Goal: Information Seeking & Learning: Learn about a topic

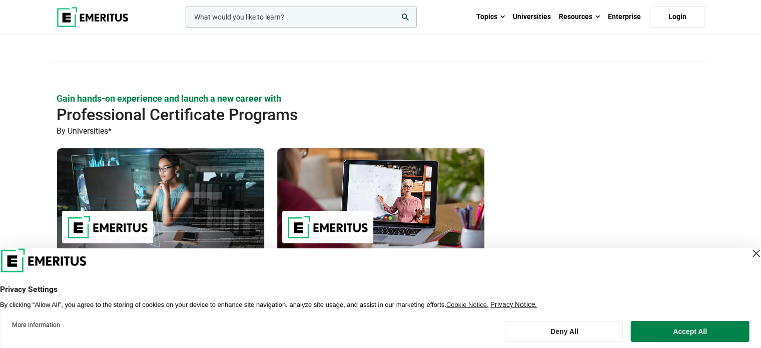
click at [749, 258] on div "Close Layer" at bounding box center [756, 253] width 14 height 14
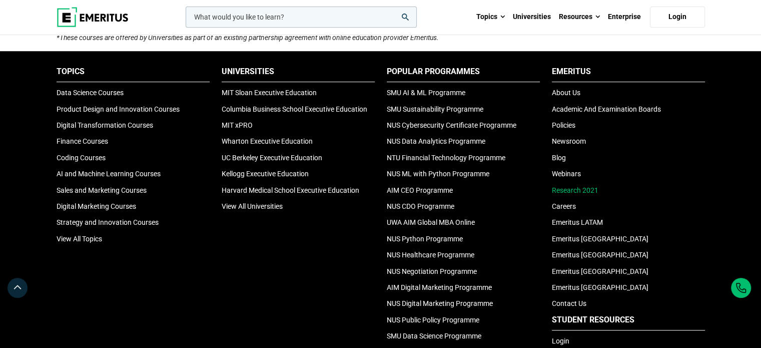
scroll to position [450, 0]
click at [567, 94] on link "About Us" at bounding box center [566, 93] width 29 height 8
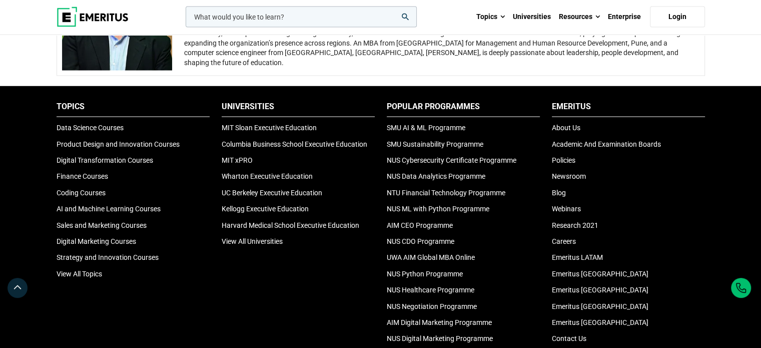
scroll to position [2051, 0]
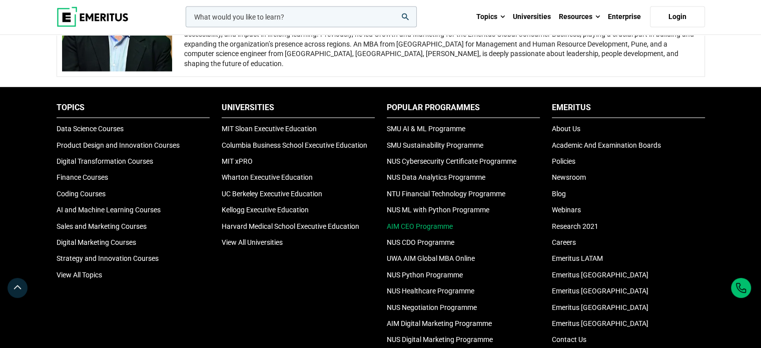
click at [423, 225] on link "AIM CEO Programme" at bounding box center [420, 226] width 66 height 8
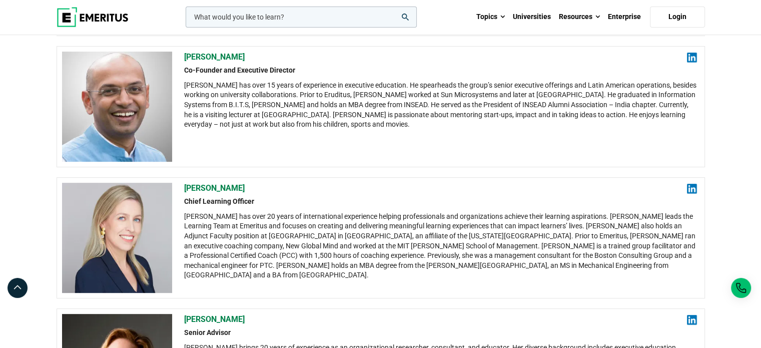
scroll to position [100, 0]
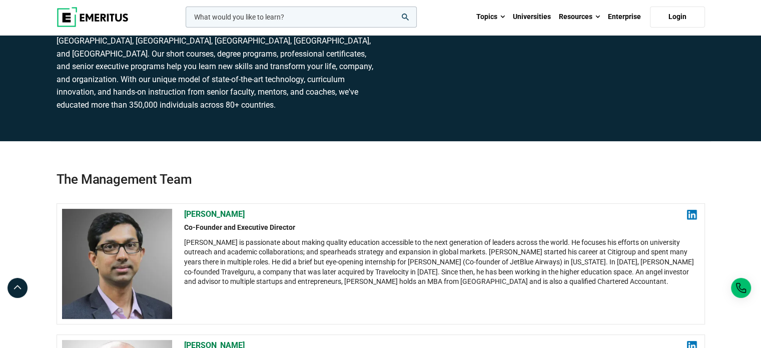
click at [106, 19] on img at bounding box center [93, 17] width 72 height 20
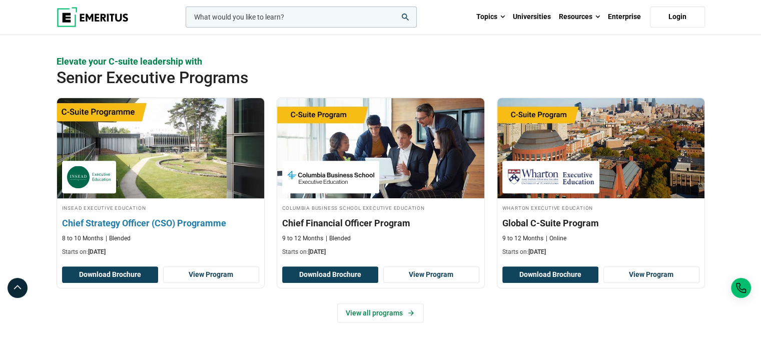
scroll to position [400, 0]
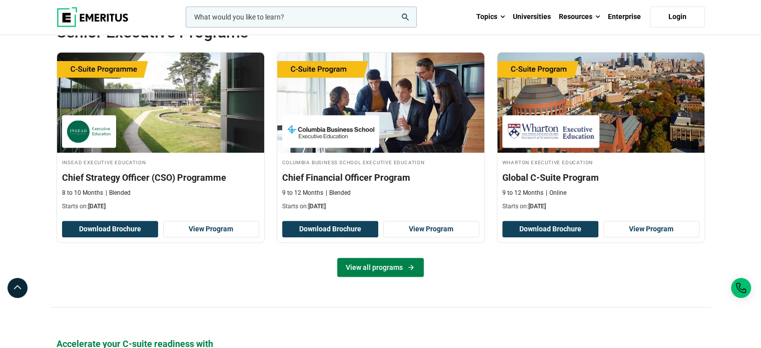
click at [363, 266] on link "View all programs" at bounding box center [380, 267] width 87 height 19
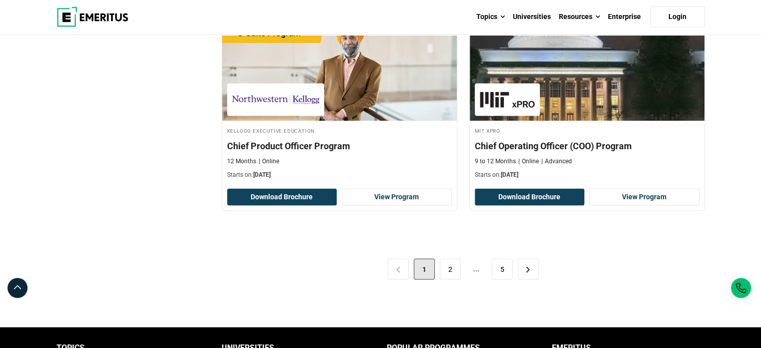
scroll to position [2051, 0]
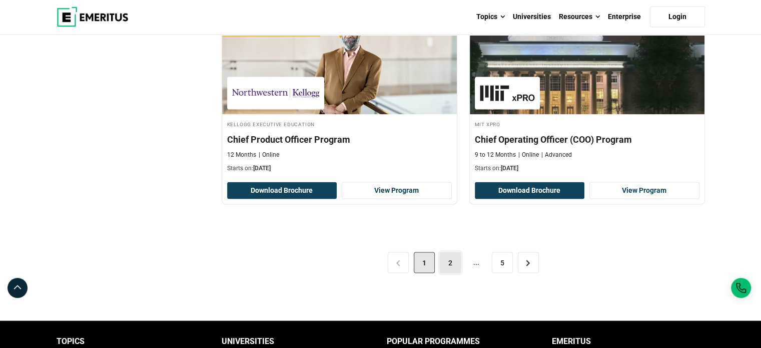
click at [444, 259] on link "2" at bounding box center [450, 262] width 21 height 21
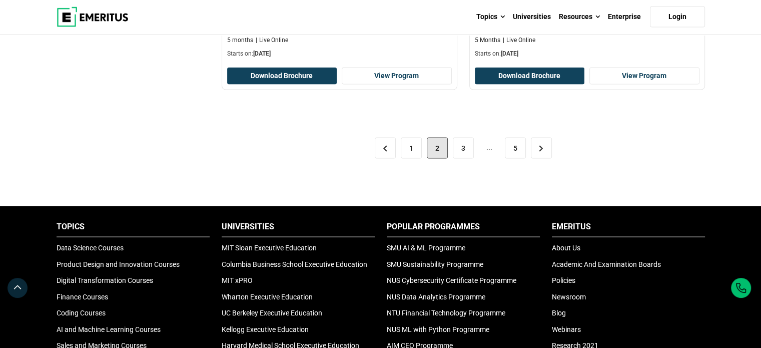
scroll to position [2201, 0]
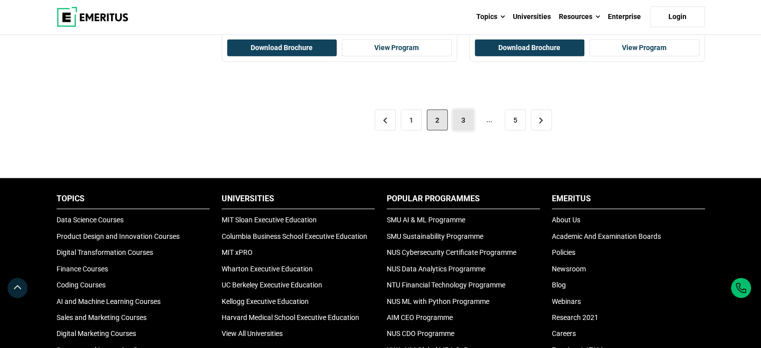
click at [460, 110] on link "3" at bounding box center [463, 120] width 21 height 21
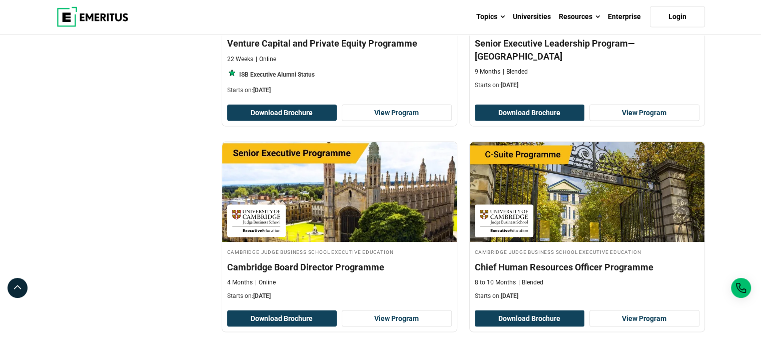
scroll to position [2001, 0]
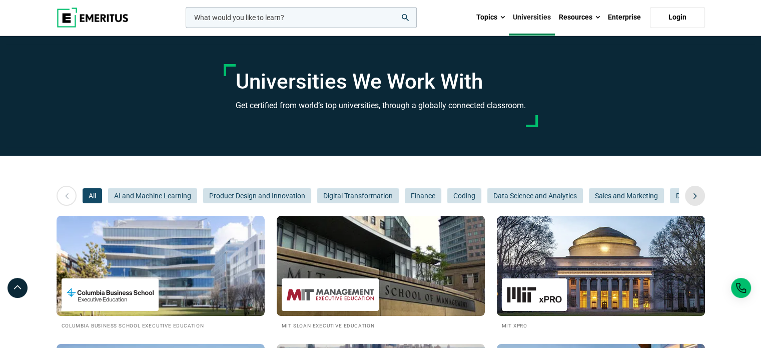
click at [701, 192] on icon at bounding box center [695, 196] width 18 height 18
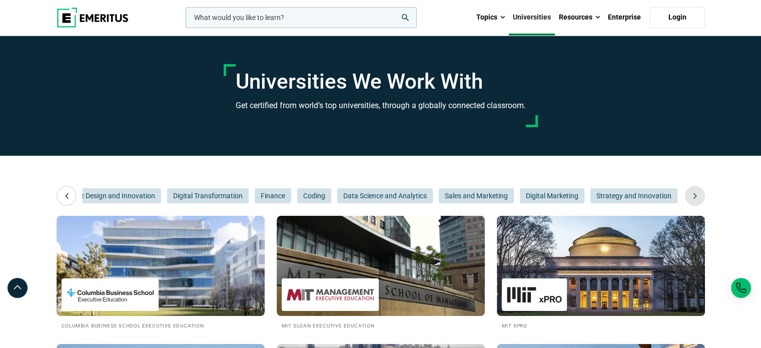
click at [701, 192] on icon at bounding box center [695, 196] width 18 height 18
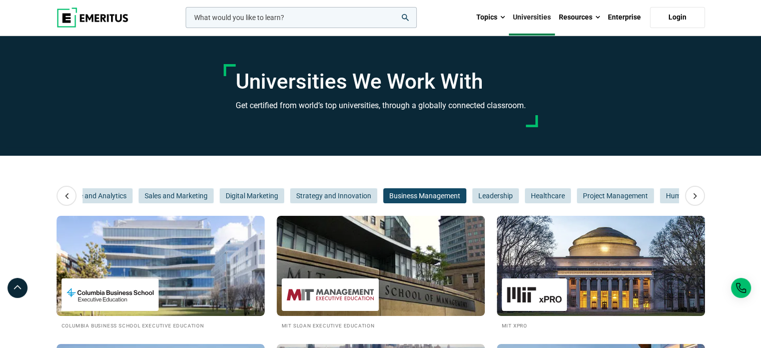
click at [457, 194] on span "Business Management" at bounding box center [424, 195] width 83 height 15
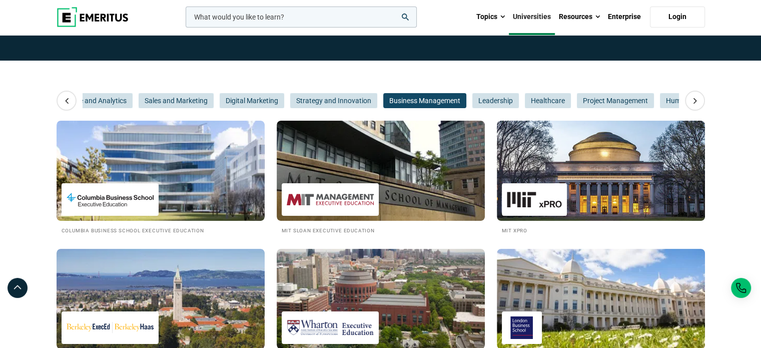
scroll to position [100, 0]
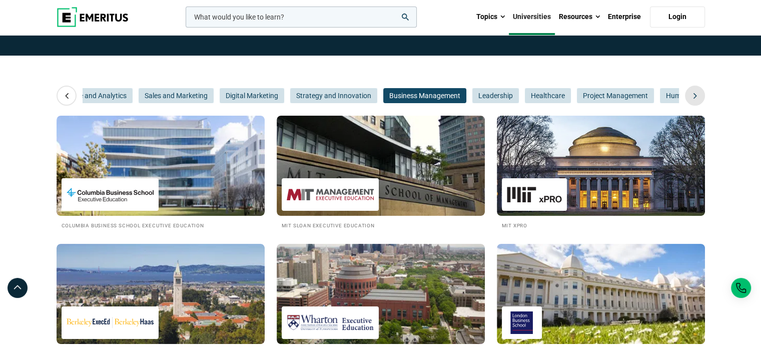
click at [703, 94] on icon at bounding box center [695, 96] width 18 height 18
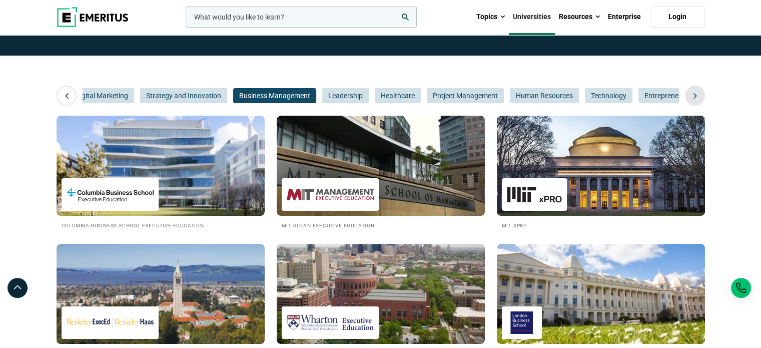
click at [703, 94] on icon at bounding box center [695, 96] width 18 height 18
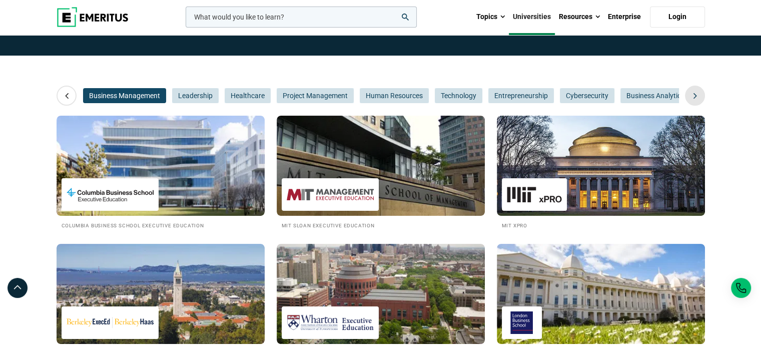
click at [703, 94] on icon at bounding box center [695, 96] width 18 height 18
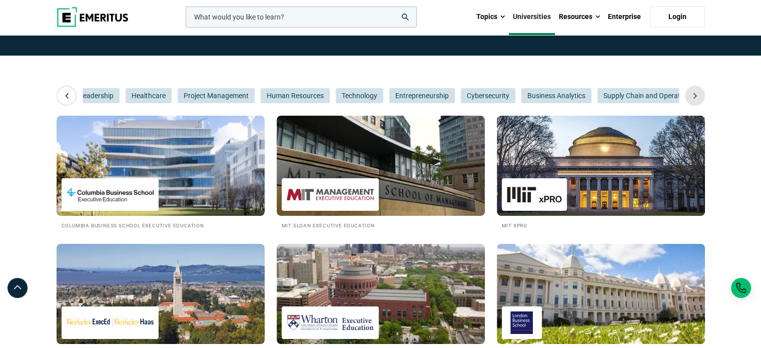
scroll to position [0, 900]
click at [703, 94] on icon at bounding box center [695, 96] width 18 height 18
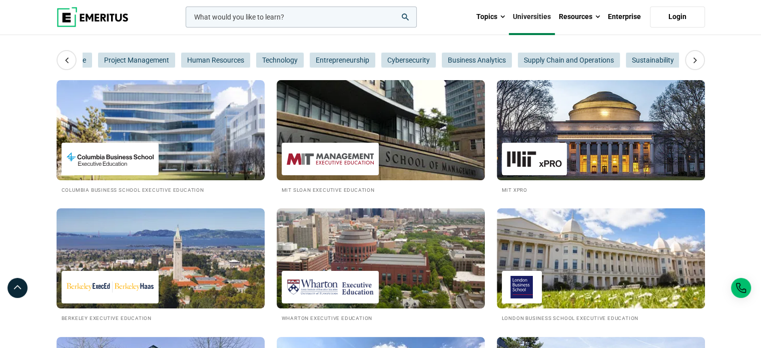
scroll to position [150, 0]
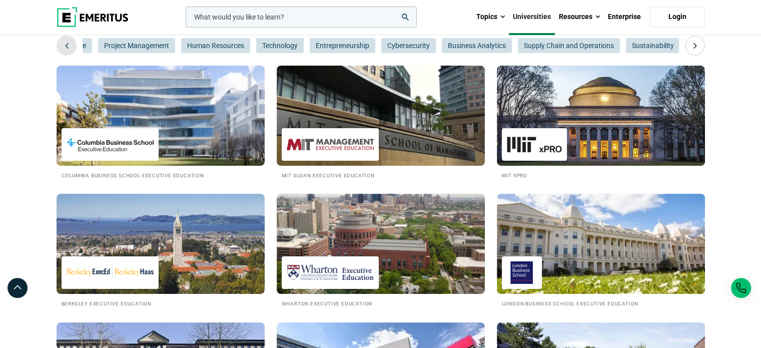
click at [68, 52] on icon at bounding box center [67, 46] width 18 height 18
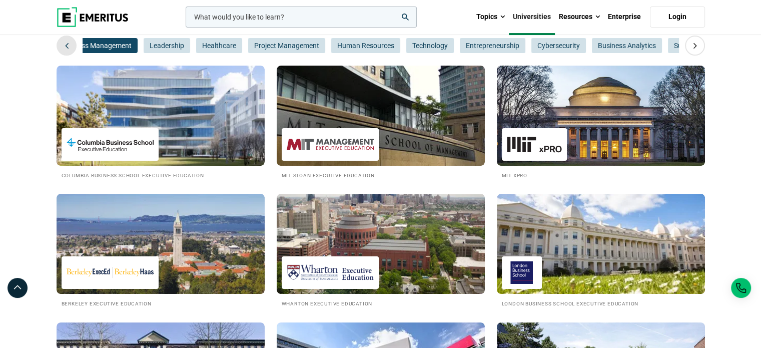
click at [66, 52] on icon at bounding box center [67, 46] width 18 height 18
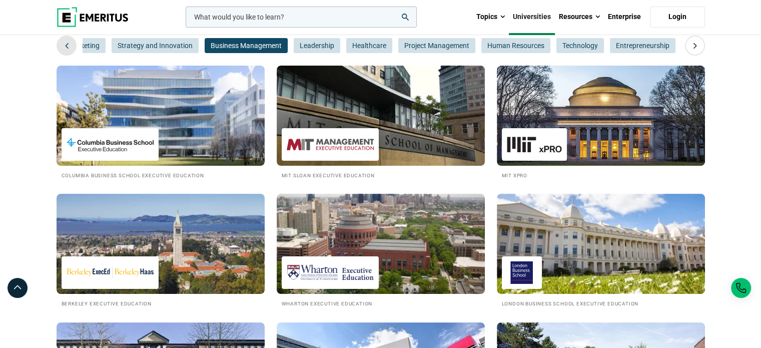
click at [66, 52] on icon at bounding box center [67, 46] width 18 height 18
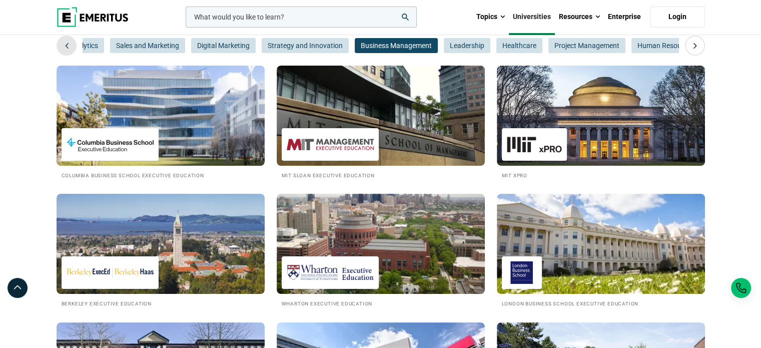
click at [66, 52] on icon at bounding box center [67, 46] width 18 height 18
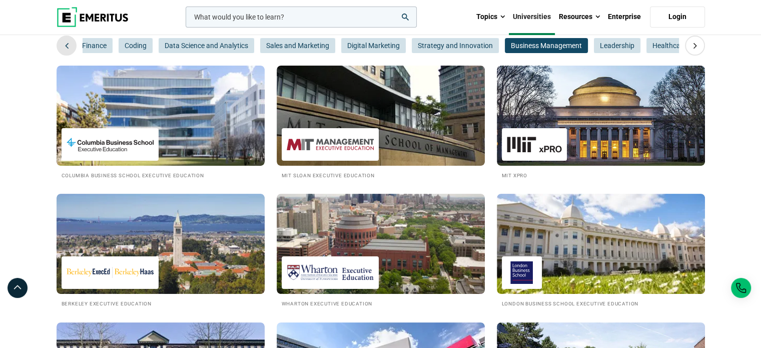
click at [66, 52] on icon at bounding box center [67, 46] width 18 height 18
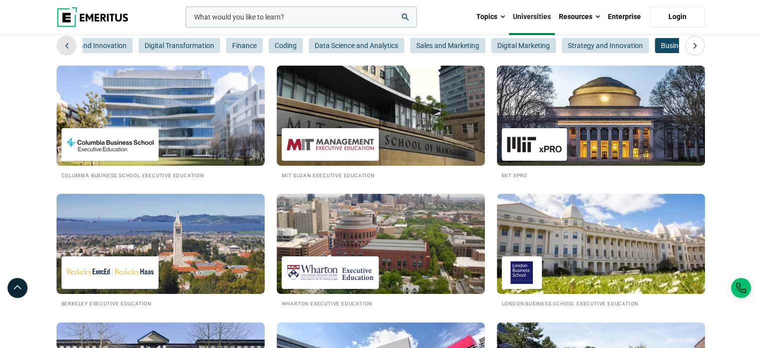
click at [66, 52] on icon at bounding box center [67, 46] width 18 height 18
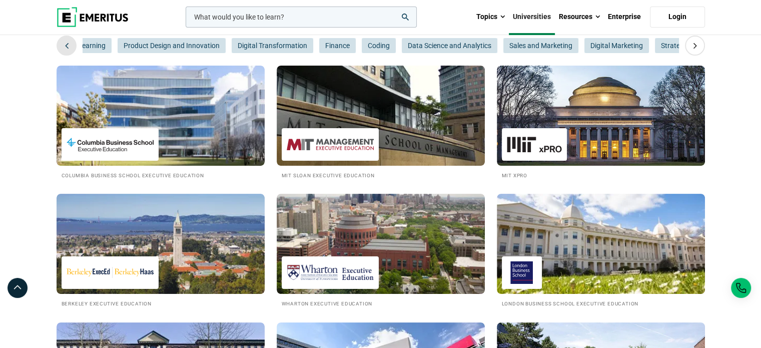
scroll to position [0, 29]
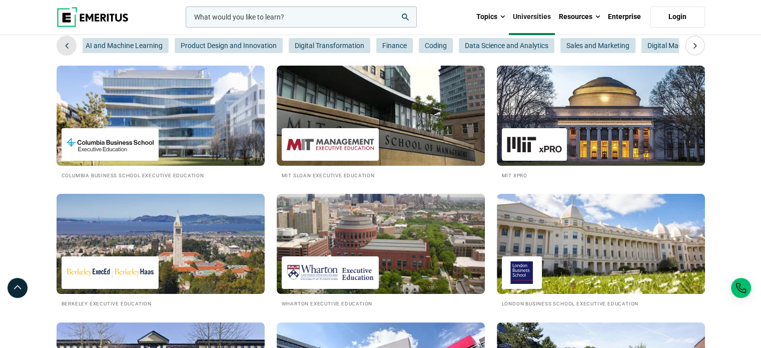
click at [66, 52] on icon at bounding box center [67, 46] width 18 height 18
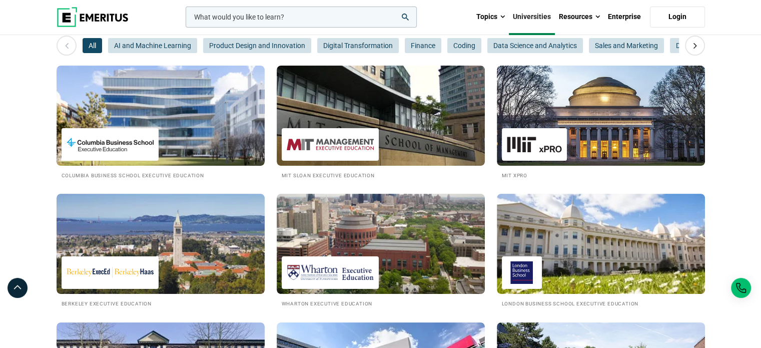
click at [86, 51] on span "All" at bounding box center [93, 45] width 20 height 15
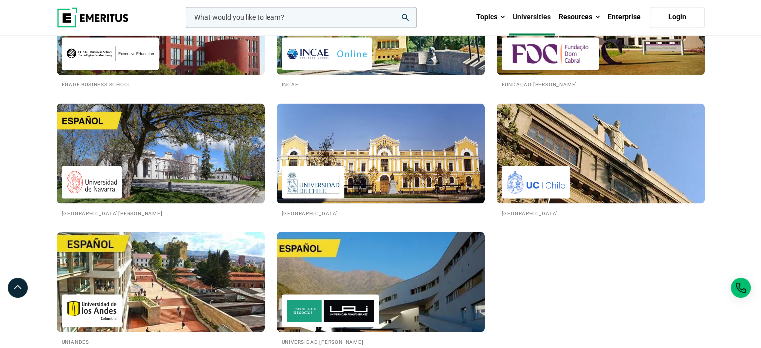
scroll to position [1733, 0]
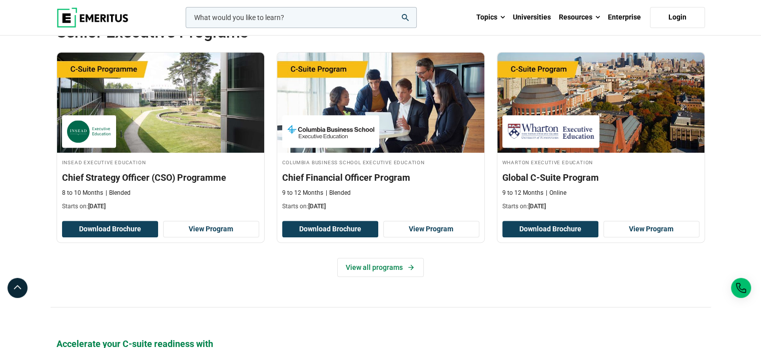
click at [101, 12] on img at bounding box center [93, 18] width 72 height 20
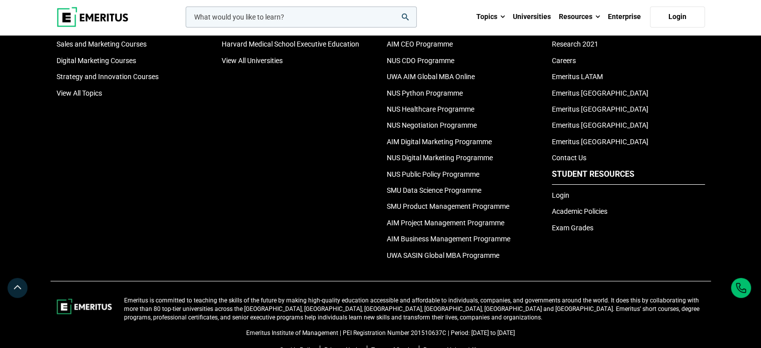
scroll to position [3576, 0]
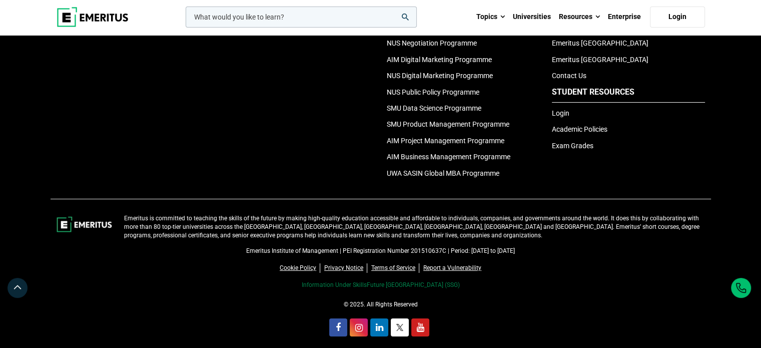
click at [362, 281] on link "Information Under SkillsFuture [GEOGRAPHIC_DATA] (SSG)" at bounding box center [380, 284] width 158 height 7
